Goal: Task Accomplishment & Management: Use online tool/utility

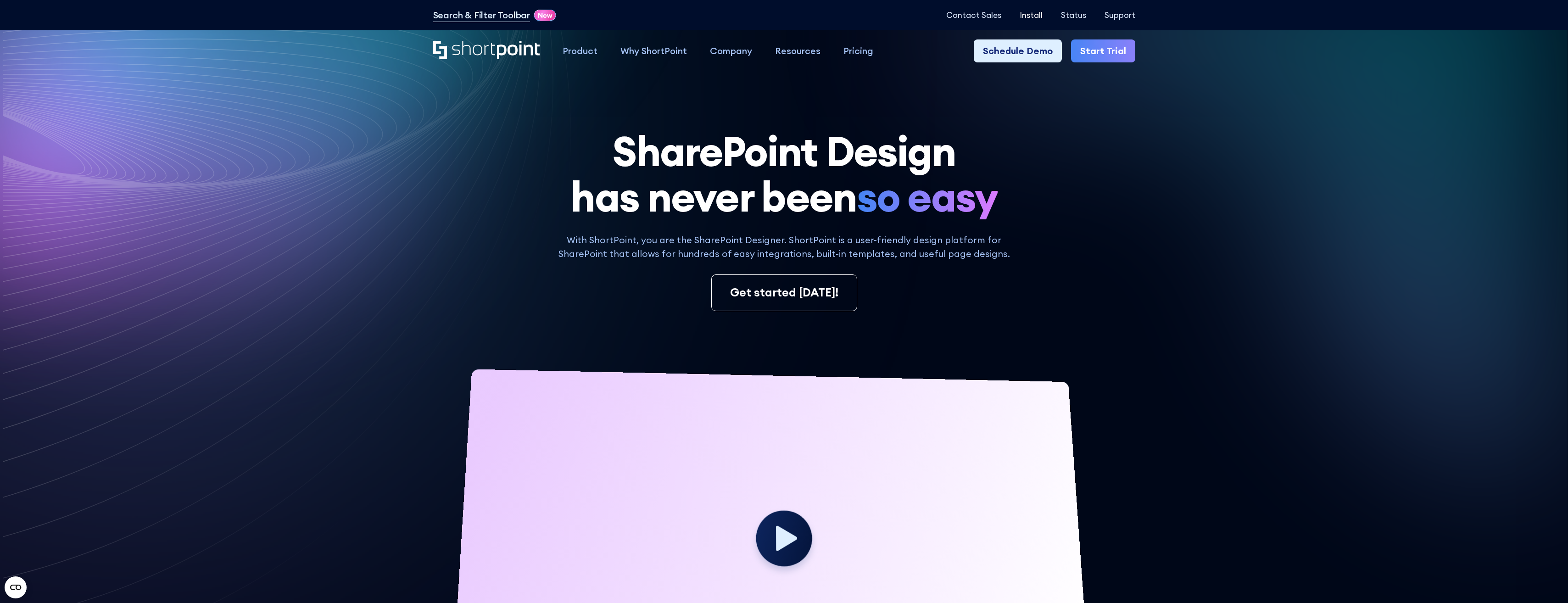
drag, startPoint x: 1014, startPoint y: 17, endPoint x: 1021, endPoint y: 15, distance: 7.3
click at [1015, 17] on div "Contact Sales Install Status Support" at bounding box center [1041, 15] width 189 height 10
click at [1025, 15] on p "Install" at bounding box center [1031, 15] width 23 height 9
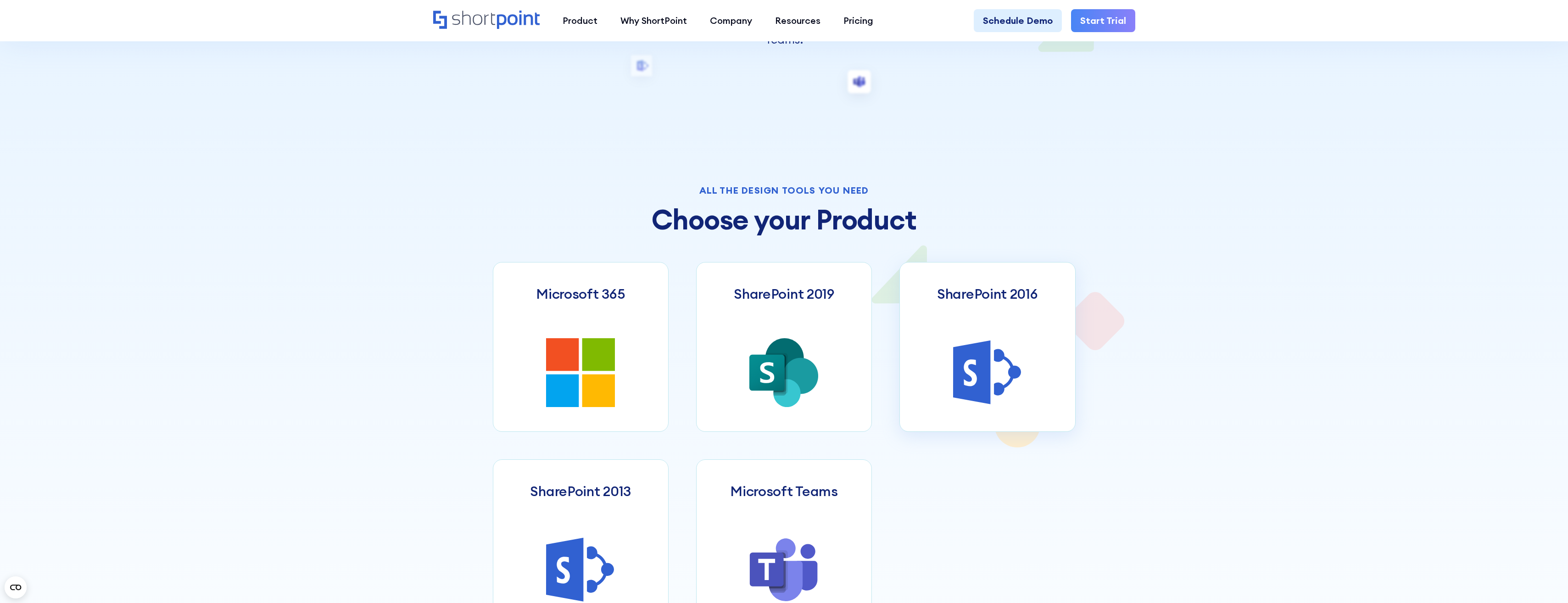
scroll to position [413, 0]
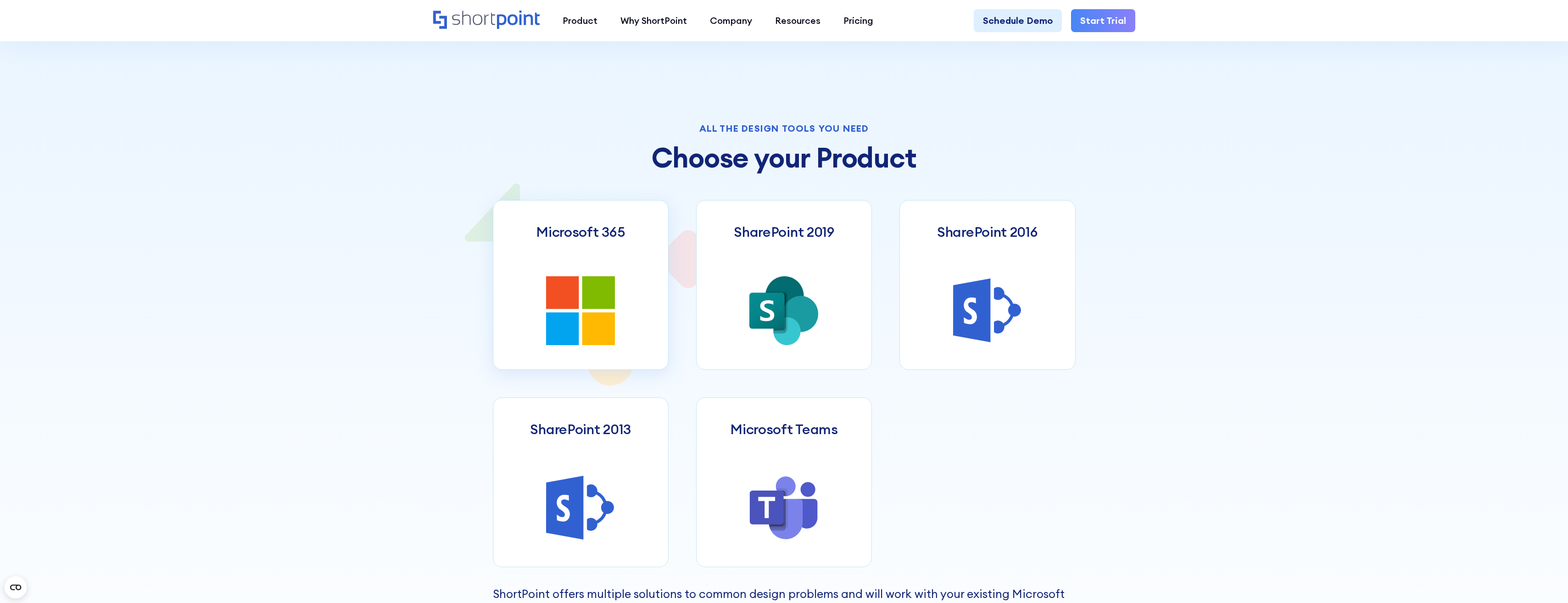
click at [604, 288] on icon at bounding box center [598, 293] width 33 height 33
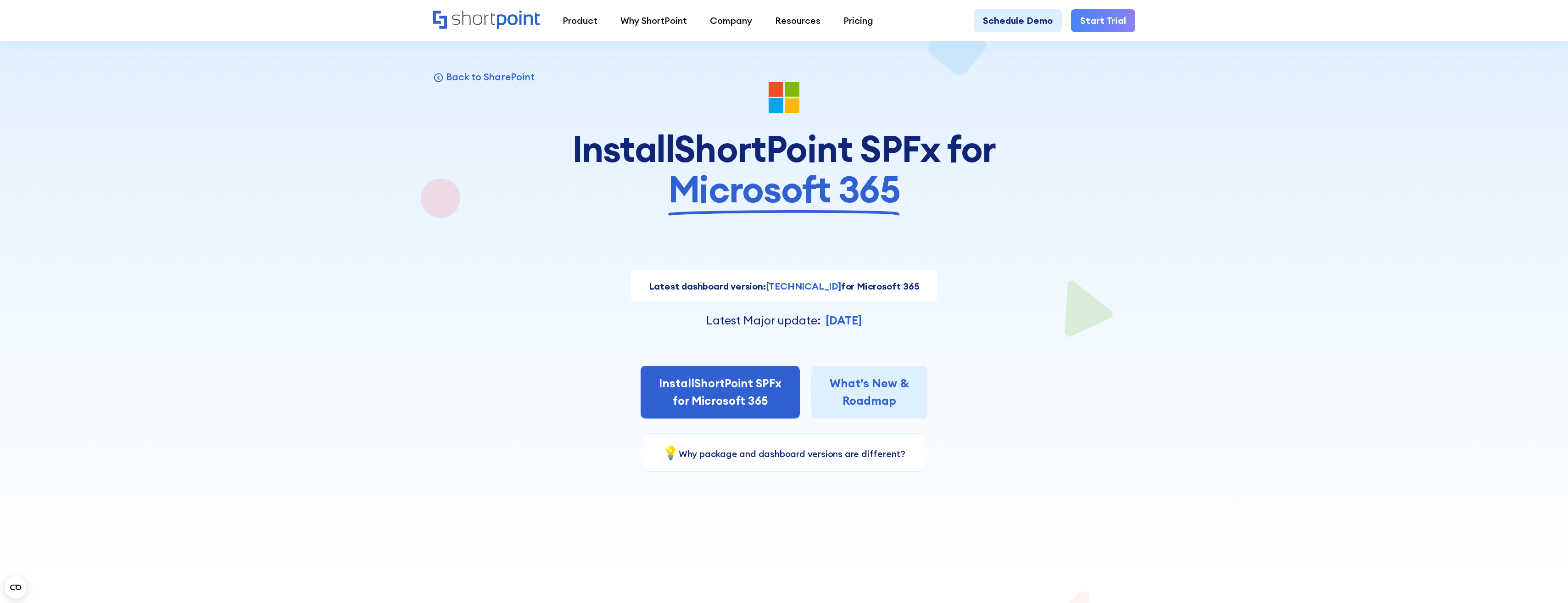
scroll to position [92, 0]
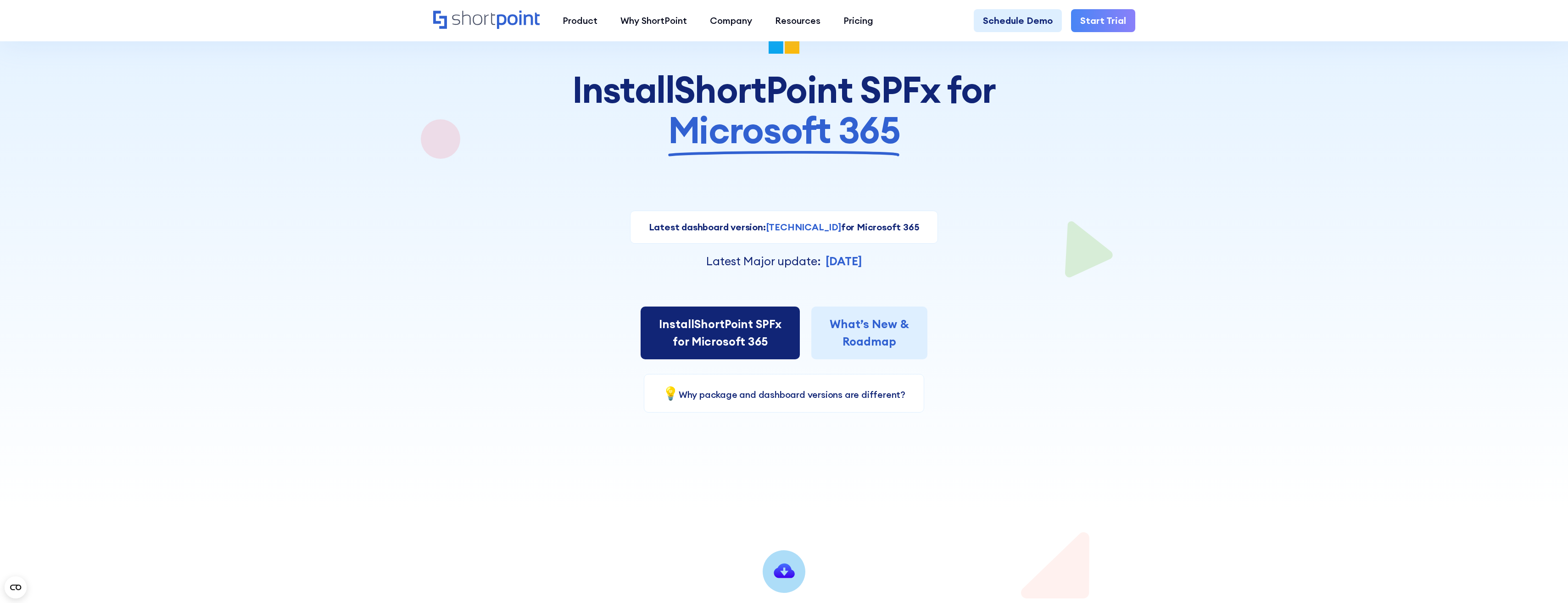
click at [742, 327] on link "Install ShortPoint SPFx for Microsoft 365" at bounding box center [720, 333] width 159 height 53
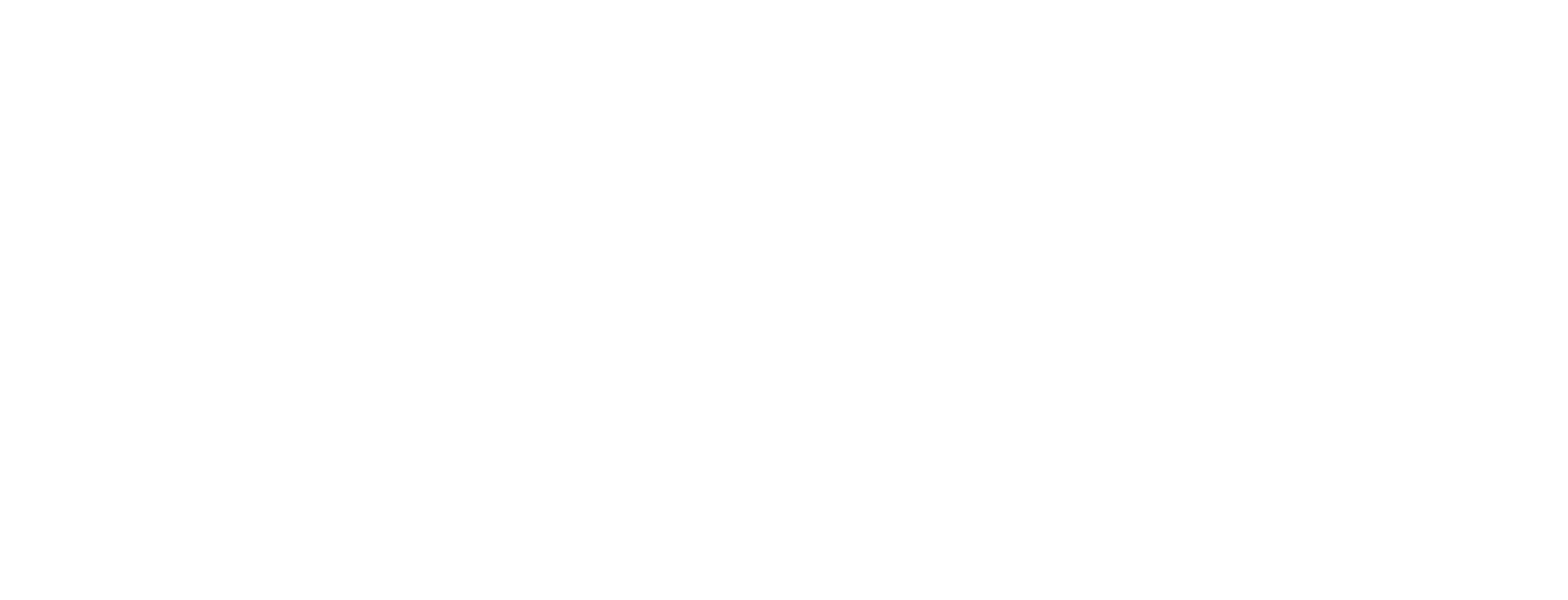
select select "Microsoft 365"
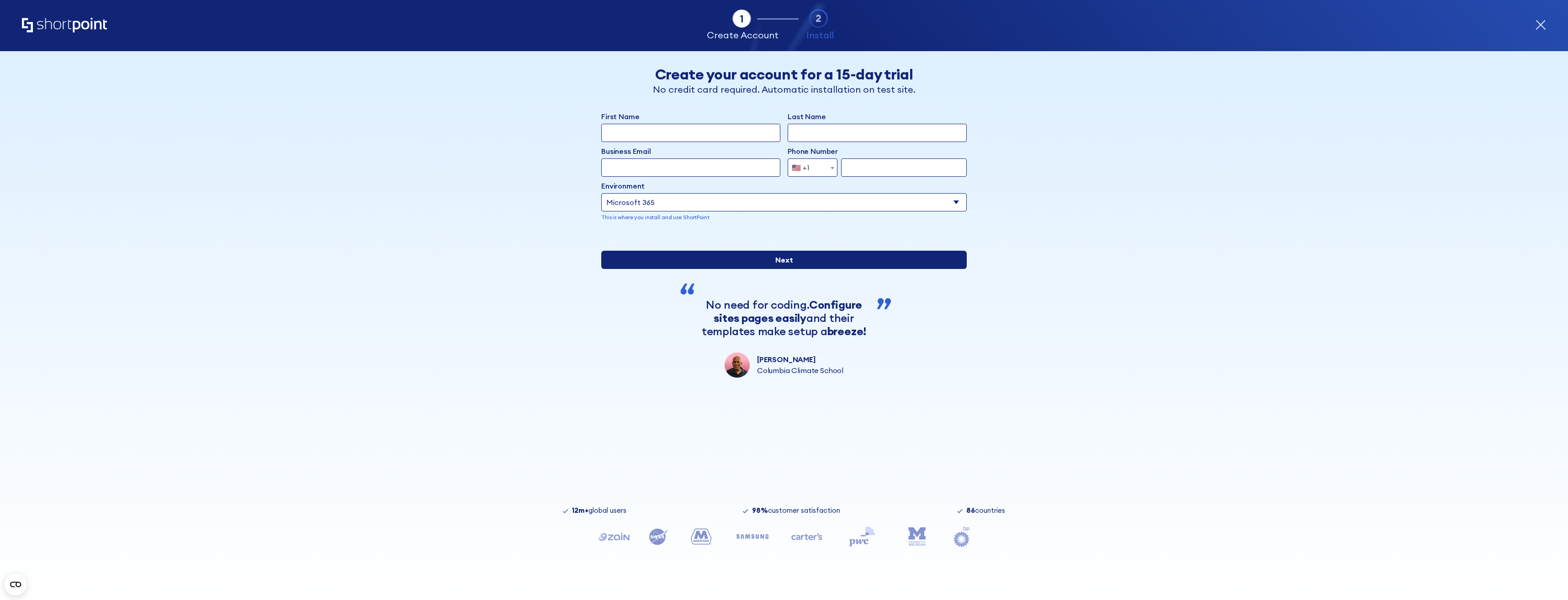
click at [770, 269] on input "Next" at bounding box center [784, 260] width 366 height 18
click at [740, 138] on input "First Name" at bounding box center [690, 133] width 179 height 18
type input "David"
type input "Priddy"
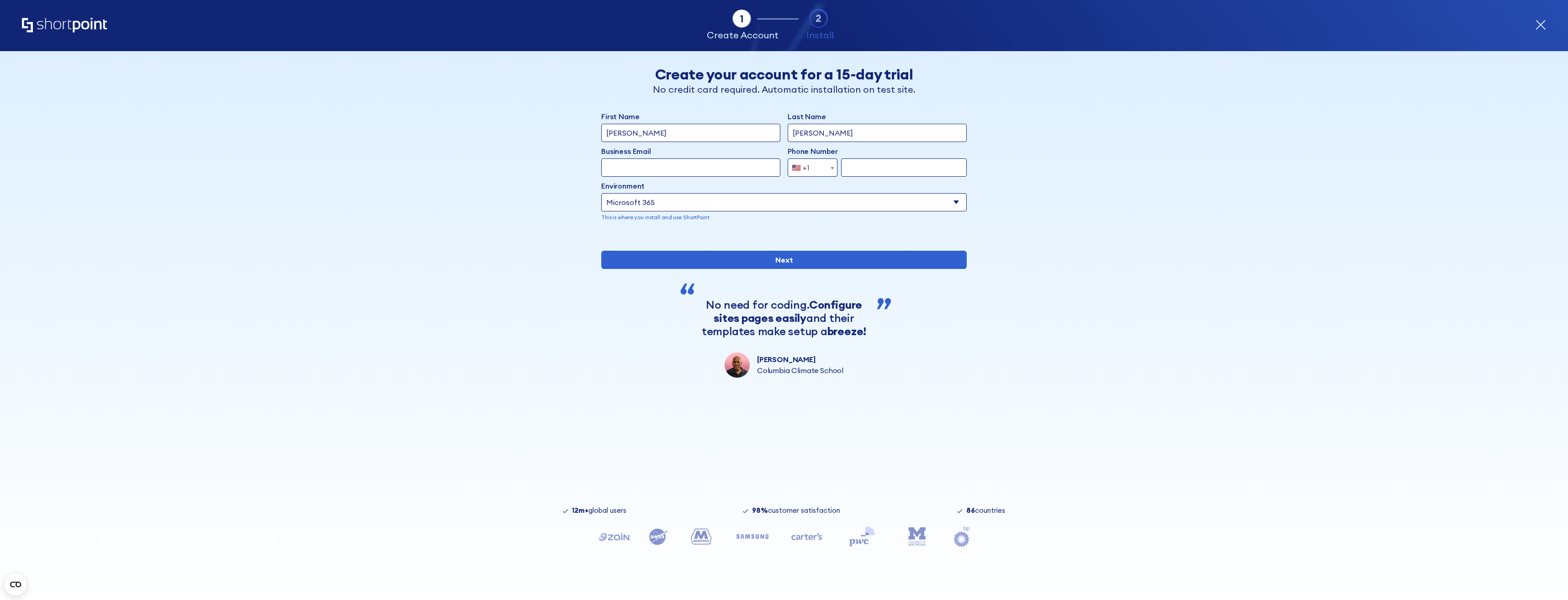
type input "dpriddy@3phalliance.com"
select select "+1"
type input "6822174652"
click at [881, 231] on div "First Name David Last Name Priddy Business Email Invalid Email Address dpriddy@…" at bounding box center [784, 173] width 366 height 125
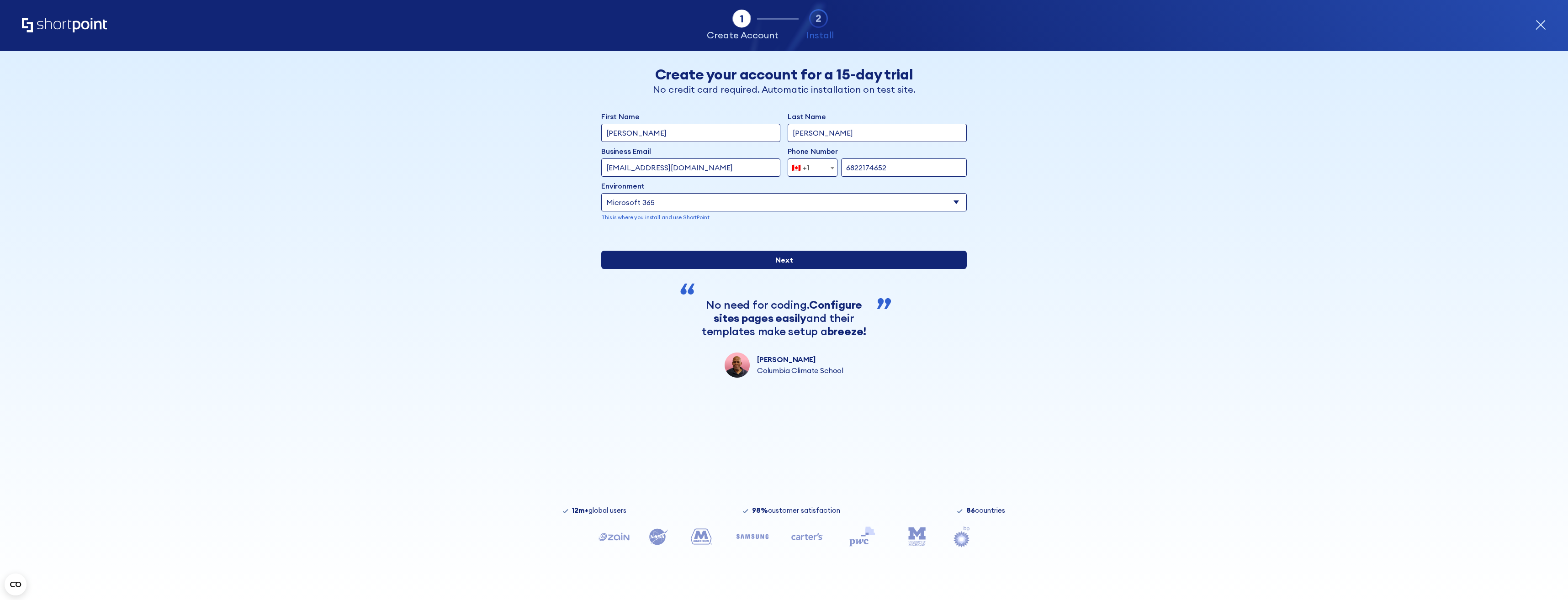
click at [860, 269] on input "Next" at bounding box center [784, 260] width 366 height 18
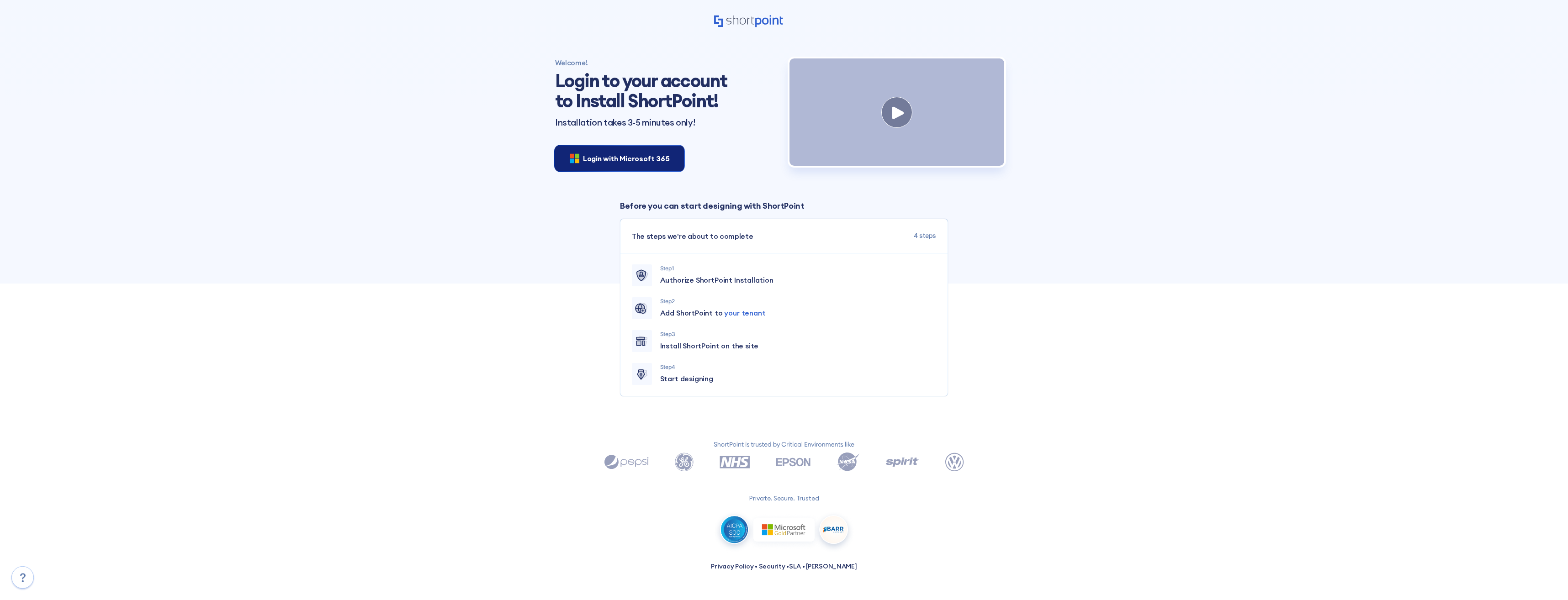
click at [606, 153] on span "Login with Microsoft 365" at bounding box center [626, 159] width 86 height 11
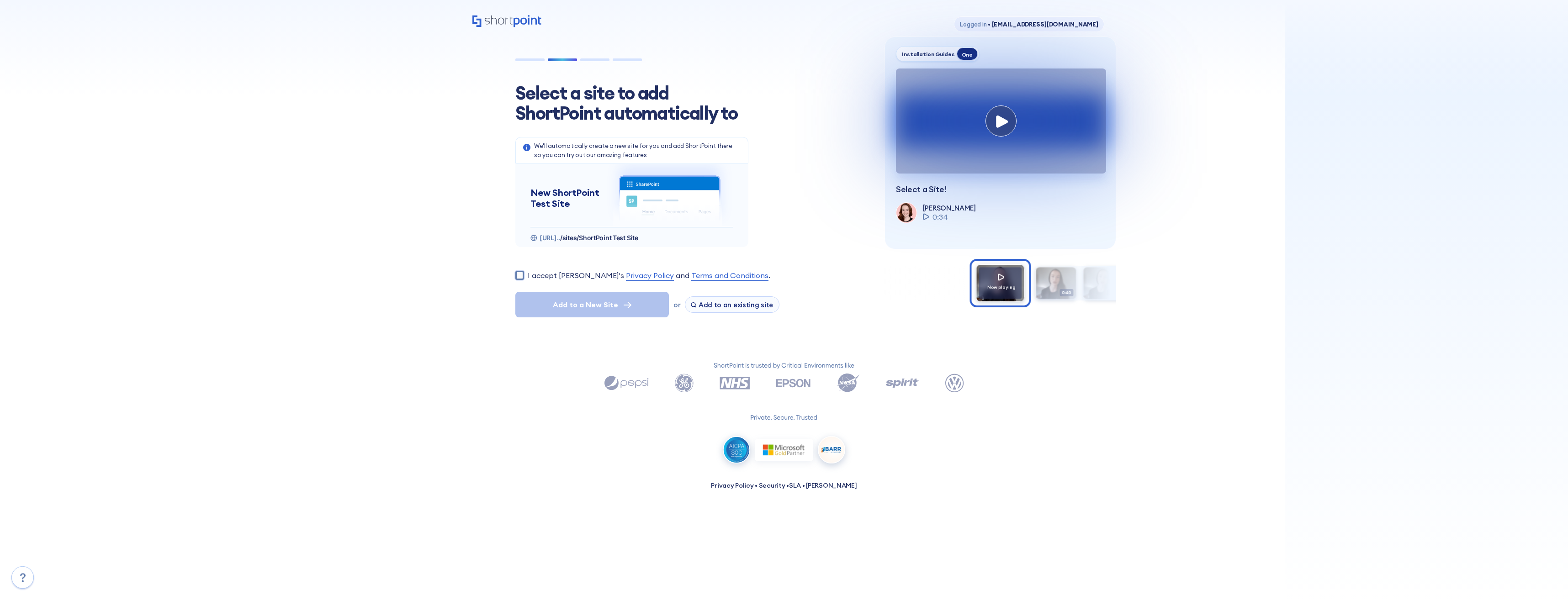
click at [520, 272] on input "I accept [PERSON_NAME]'s Privacy Policy and Terms and Conditions ." at bounding box center [519, 275] width 9 height 9
checkbox input "true"
click at [569, 194] on h5 "New ShortPoint Test Site" at bounding box center [568, 198] width 76 height 22
click at [715, 309] on span "Add to an existing site" at bounding box center [735, 305] width 75 height 9
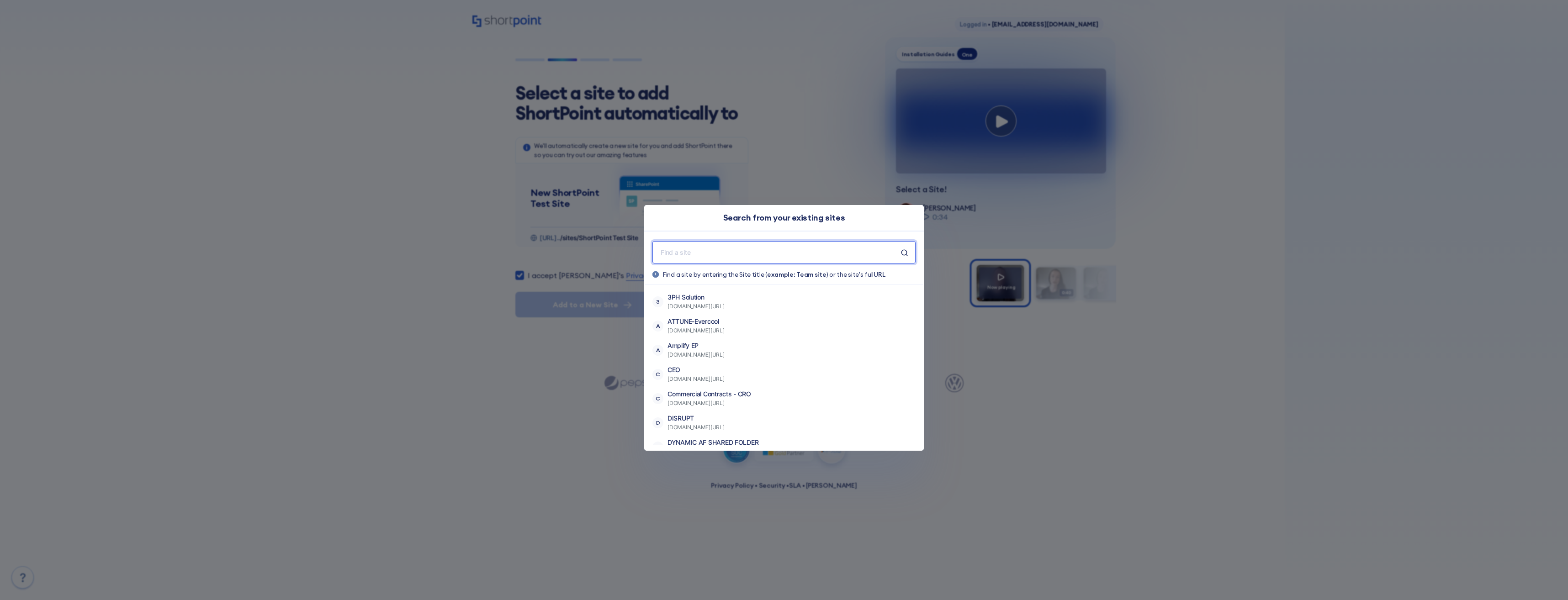
click at [716, 249] on input "text" at bounding box center [780, 252] width 241 height 12
click at [785, 253] on input "text" at bounding box center [780, 252] width 241 height 12
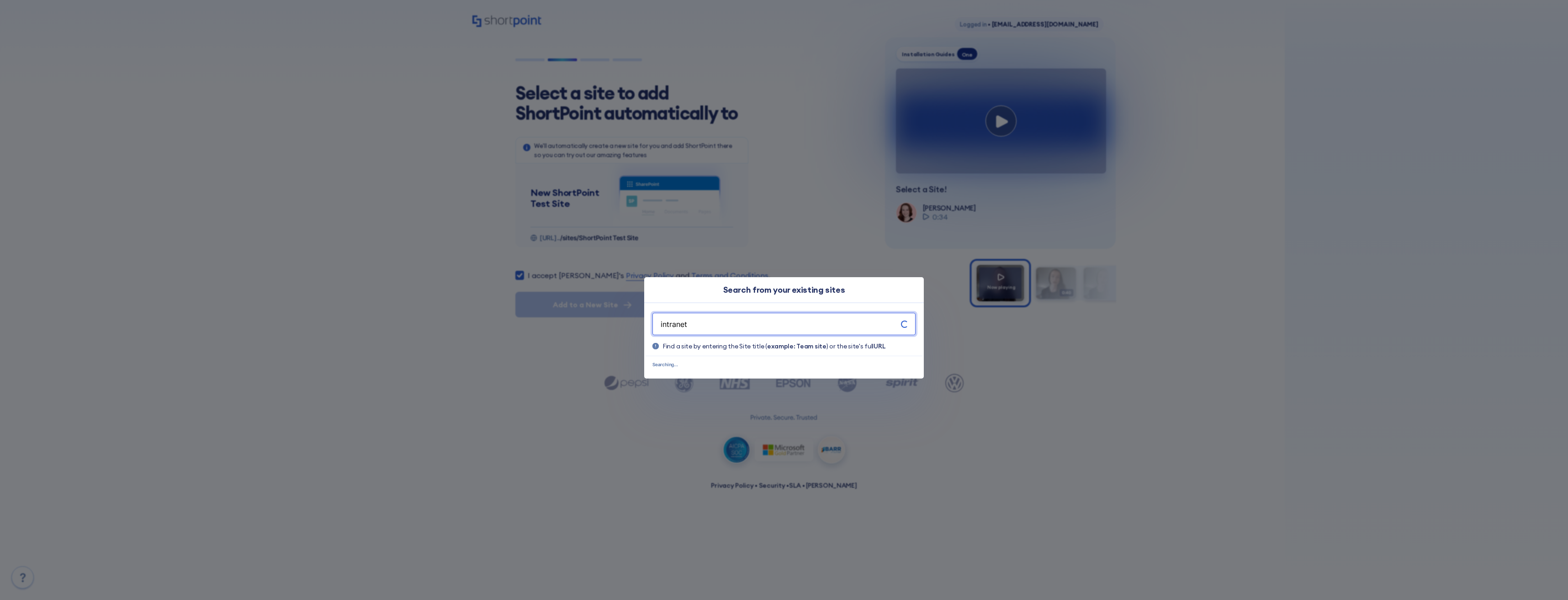
click at [774, 351] on div "intranet Find a site by entering the Site title ( example: Team site ) or the s…" at bounding box center [783, 335] width 278 height 44
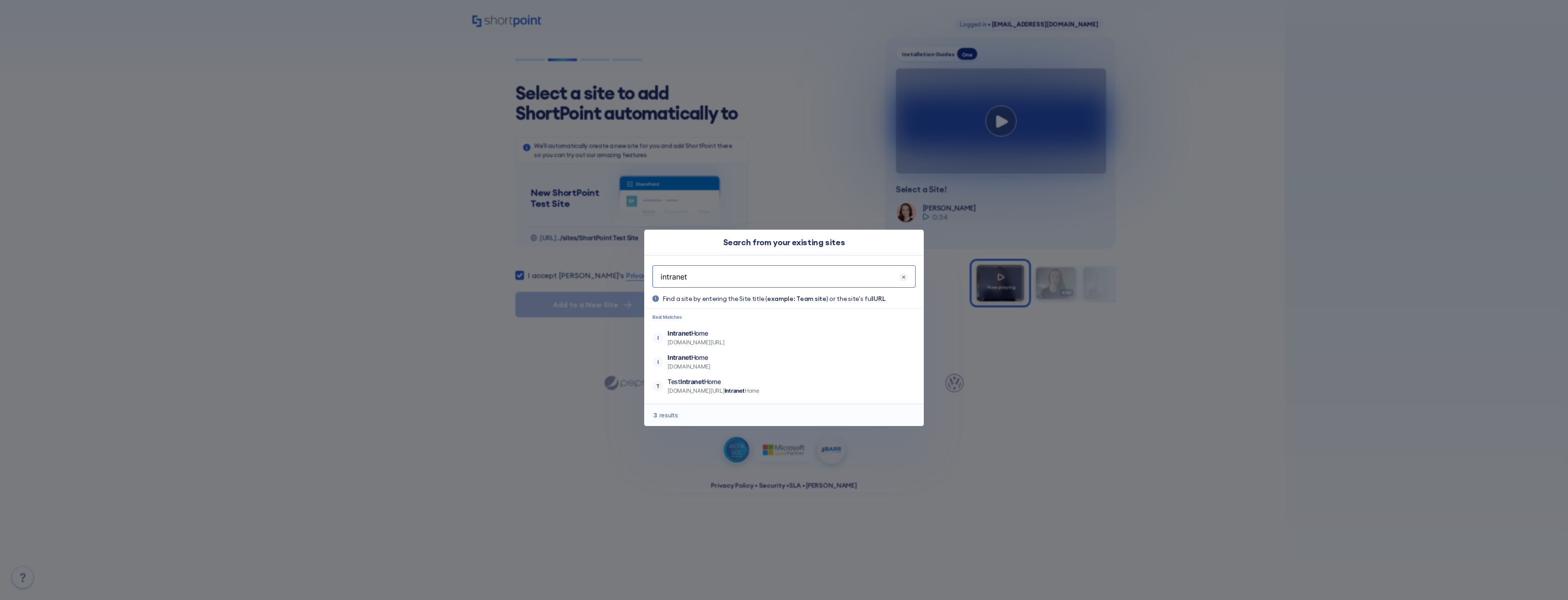
click at [734, 281] on input "intranet" at bounding box center [779, 276] width 239 height 12
paste input "[URL][DOMAIN_NAME]"
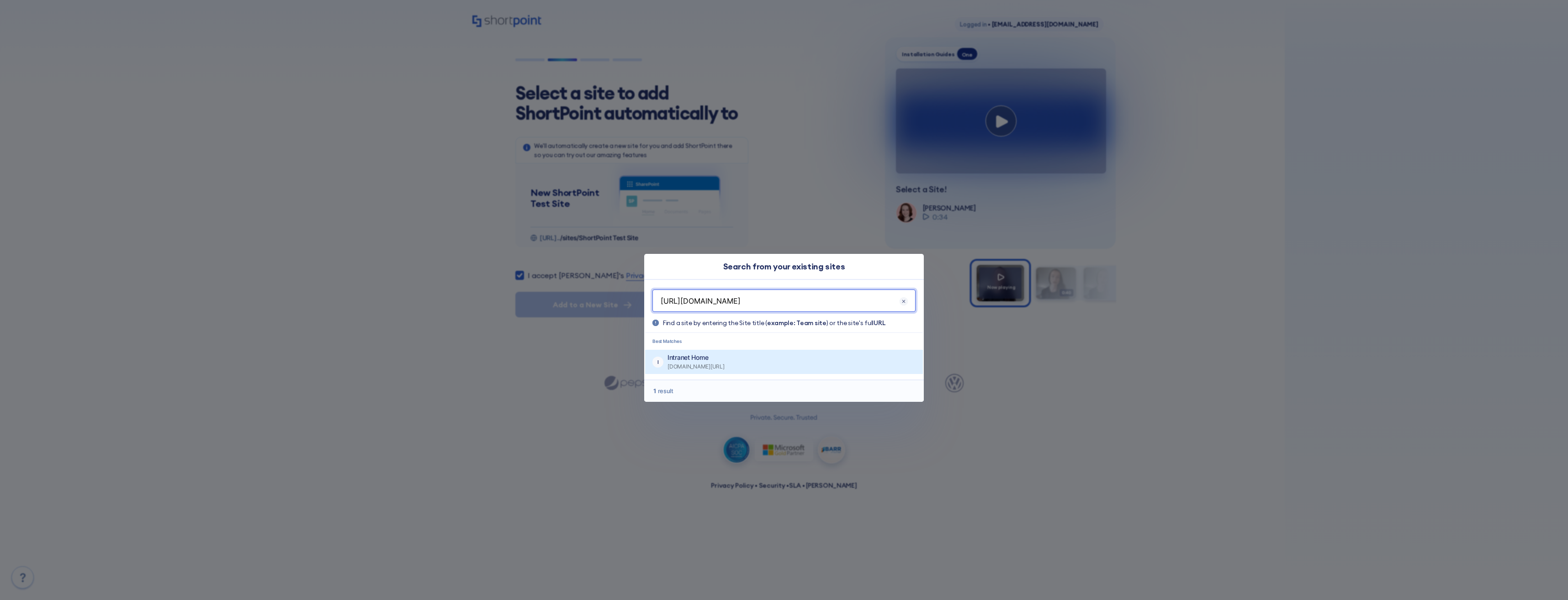
type input "[URL][DOMAIN_NAME]"
click at [755, 362] on button "I Intranet Home [DOMAIN_NAME][URL]" at bounding box center [783, 362] width 278 height 24
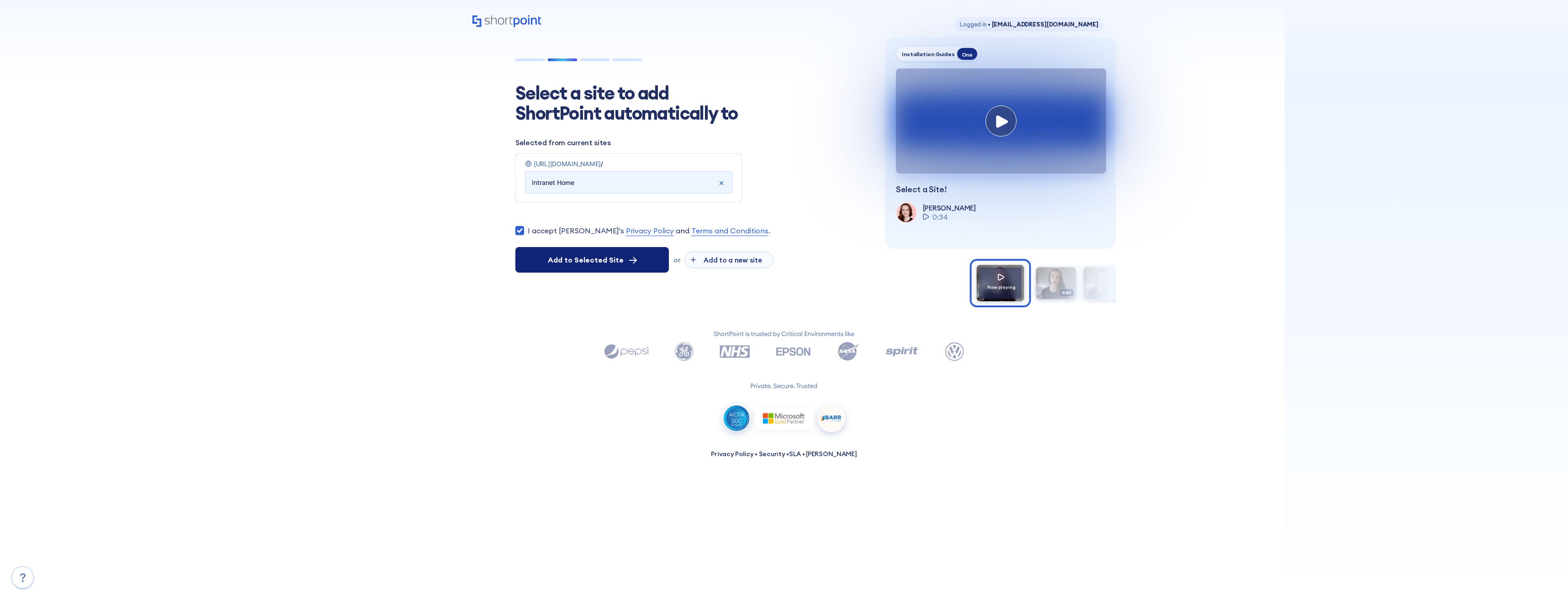
click at [609, 264] on span "Add to Selected Site" at bounding box center [585, 260] width 76 height 11
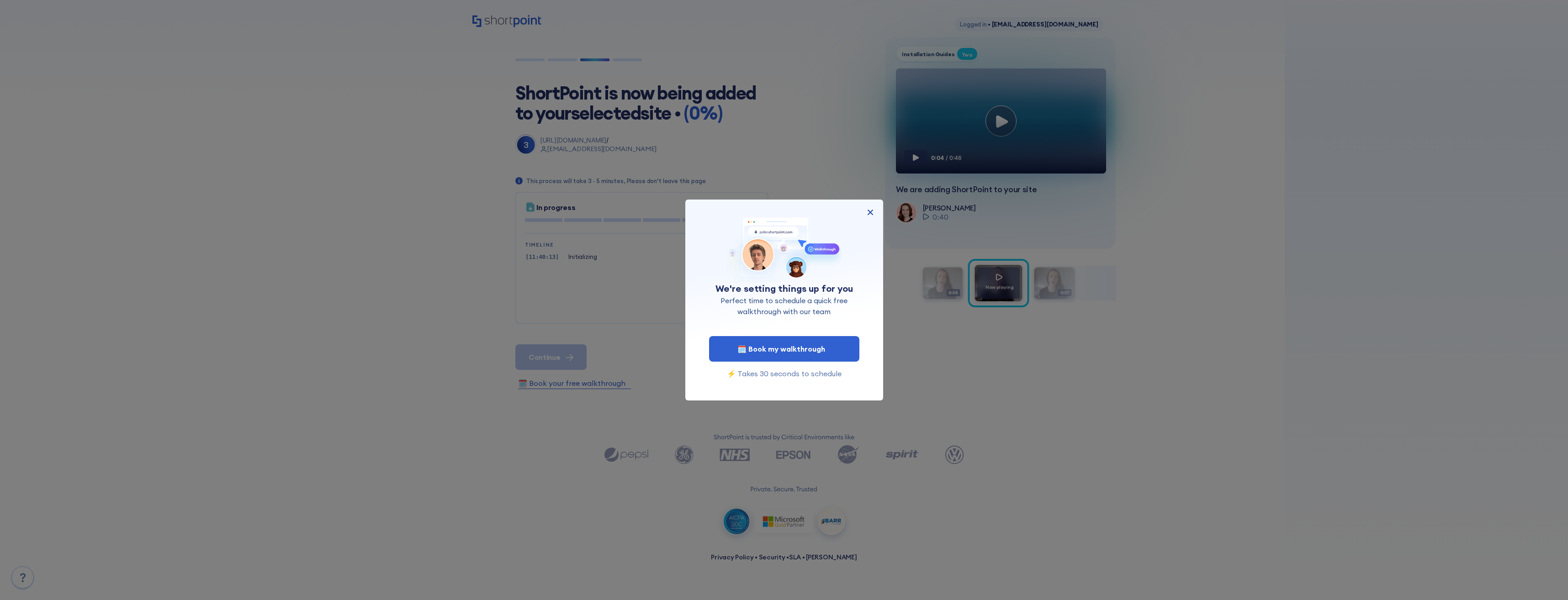
click at [872, 215] on img at bounding box center [870, 212] width 11 height 11
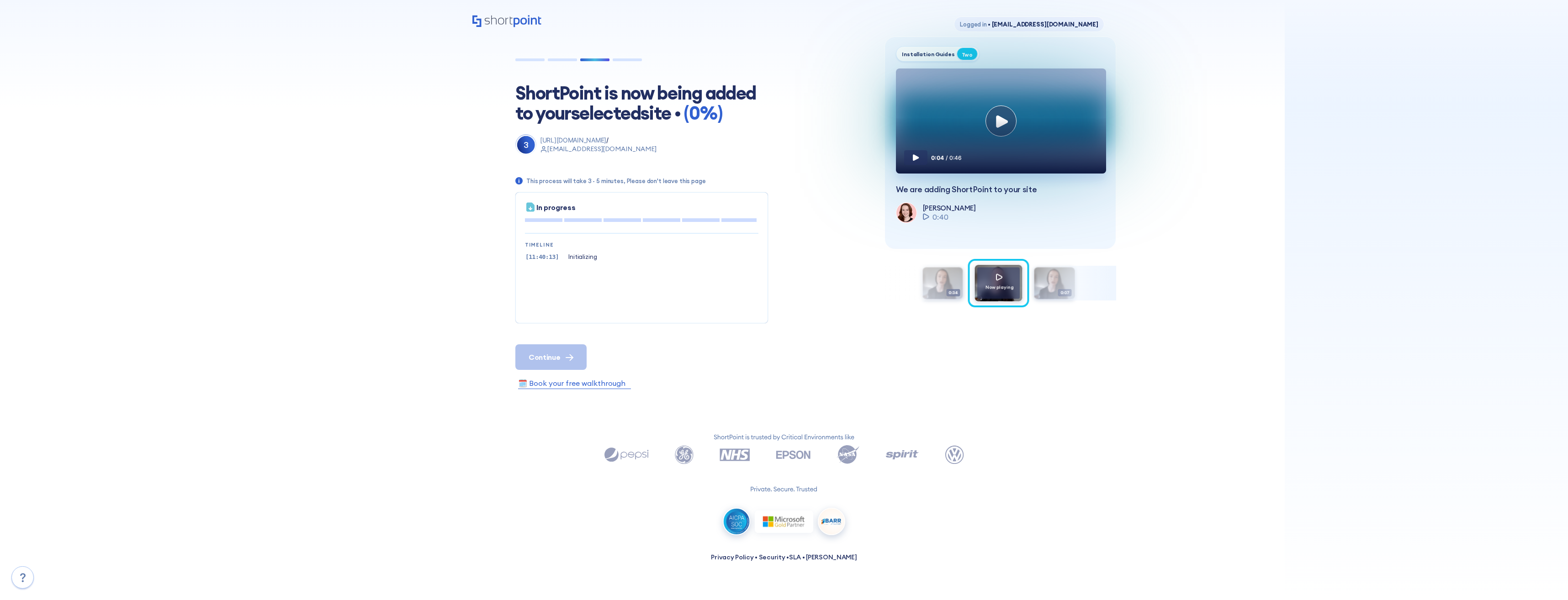
click at [425, 327] on div "Logged in • [EMAIL_ADDRESS][DOMAIN_NAME] ShortPoint is now being added to your …" at bounding box center [784, 285] width 1568 height 570
click at [654, 258] on div "[11:40:13] Initializing" at bounding box center [641, 257] width 233 height 10
drag, startPoint x: 675, startPoint y: 259, endPoint x: 345, endPoint y: 252, distance: 330.1
click at [345, 252] on div "Logged in • [EMAIL_ADDRESS][DOMAIN_NAME] ShortPoint is now being added to your …" at bounding box center [784, 285] width 1568 height 570
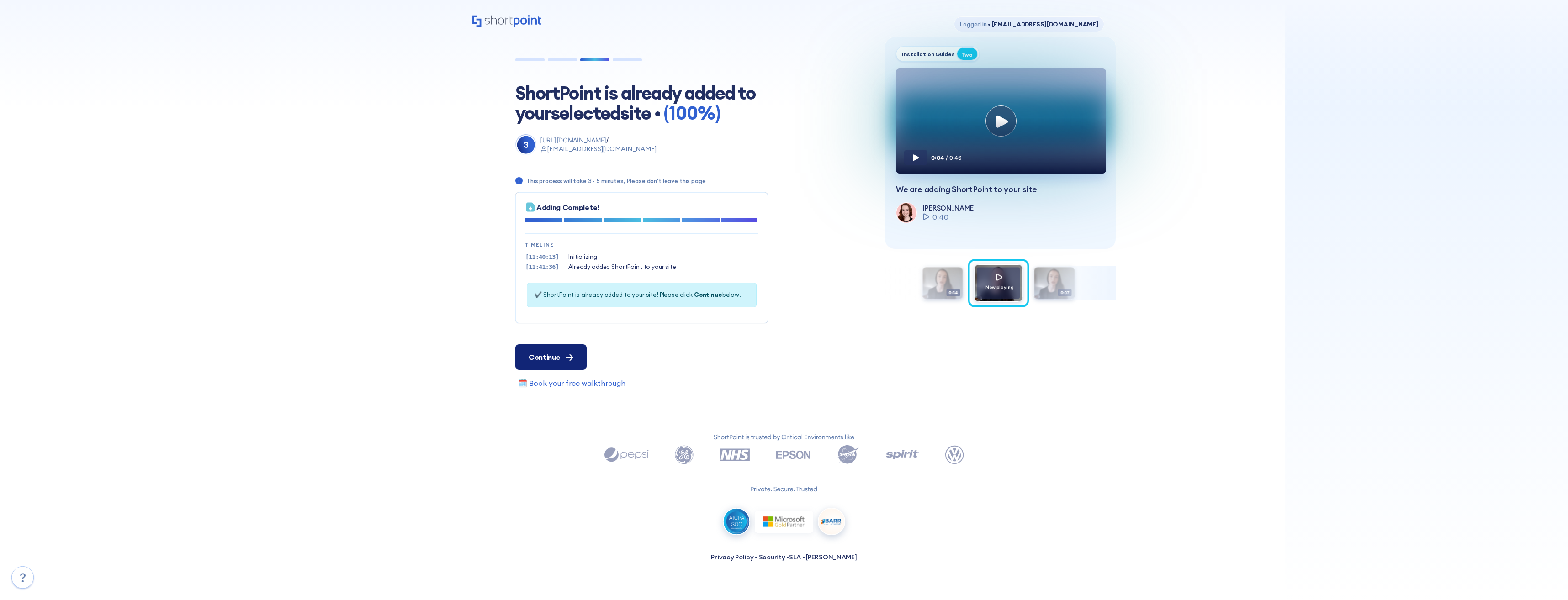
click at [533, 356] on span "Continue" at bounding box center [544, 358] width 31 height 11
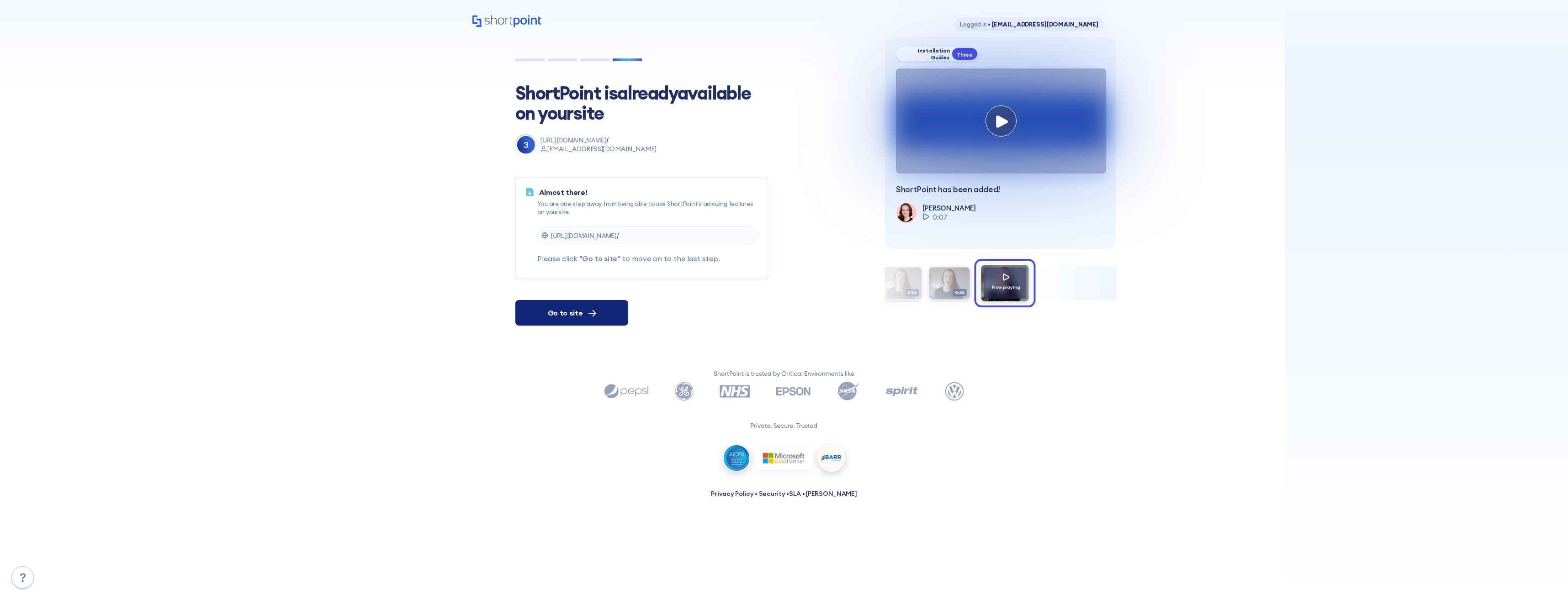
click at [547, 308] on button "Go to site" at bounding box center [571, 313] width 113 height 26
